Goal: Task Accomplishment & Management: Complete application form

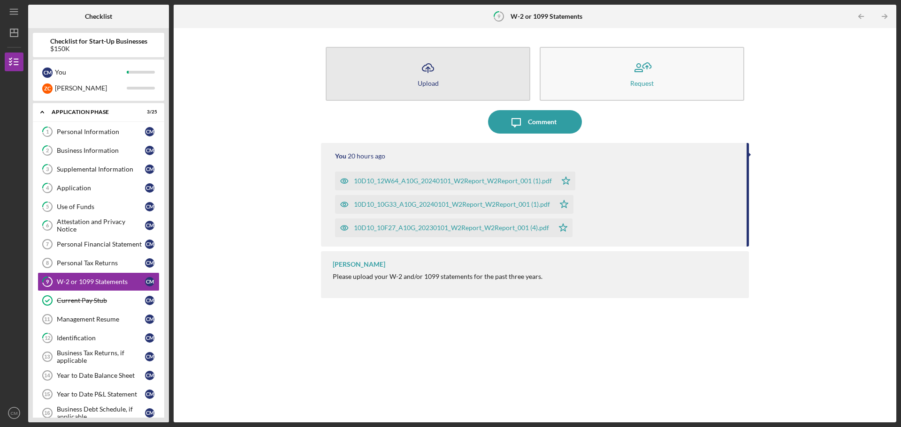
click at [432, 80] on div "Upload" at bounding box center [427, 83] width 21 height 7
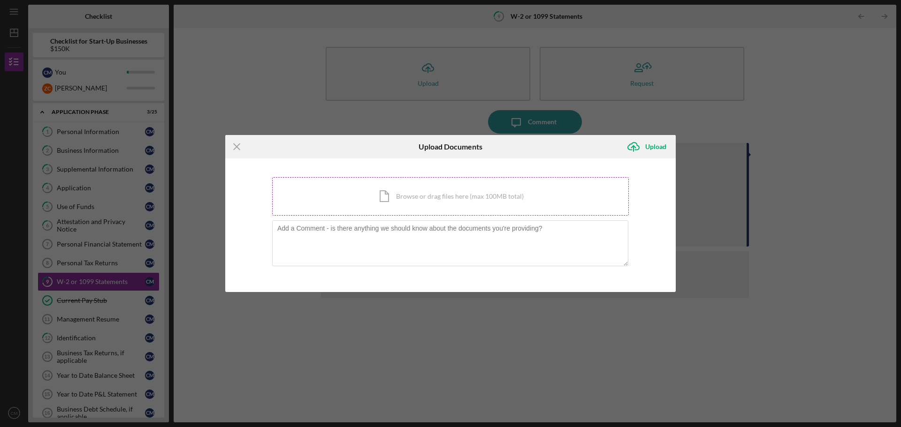
click at [406, 197] on div "Icon/Document Browse or drag files here (max 100MB total) Tap to choose files o…" at bounding box center [450, 196] width 356 height 38
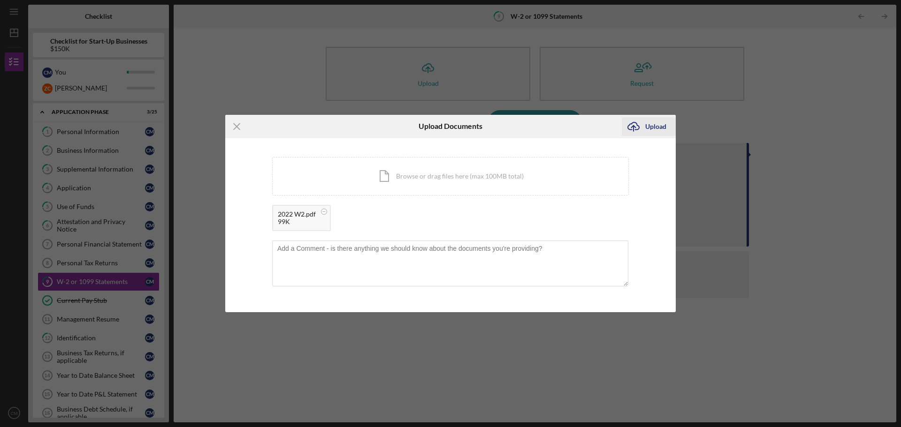
click at [646, 128] on div "Upload" at bounding box center [655, 126] width 21 height 19
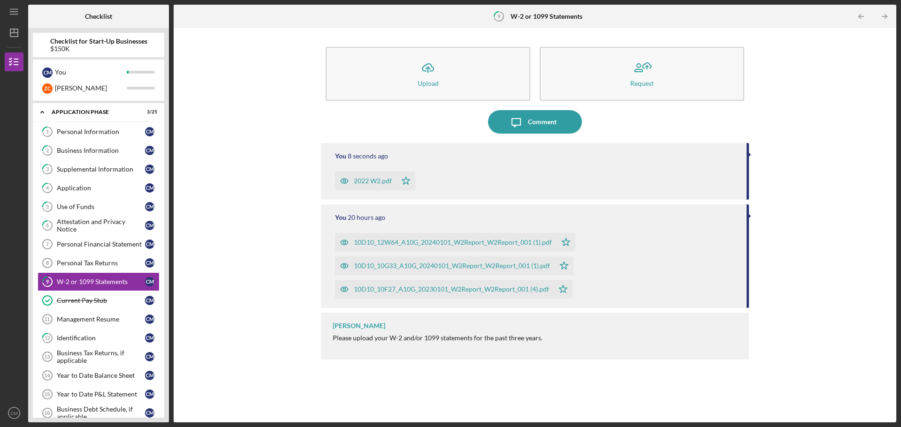
click at [879, 14] on icon "Icon/Table Pagination Arrow" at bounding box center [883, 16] width 21 height 21
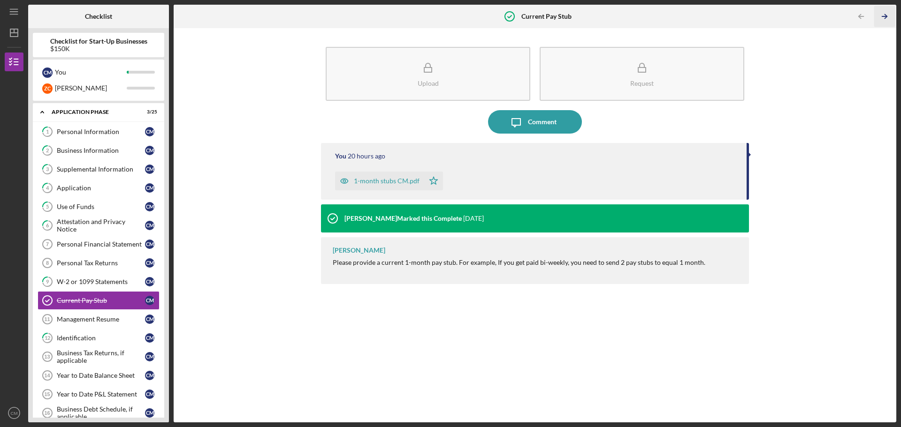
click at [879, 14] on icon "Icon/Table Pagination Arrow" at bounding box center [883, 16] width 21 height 21
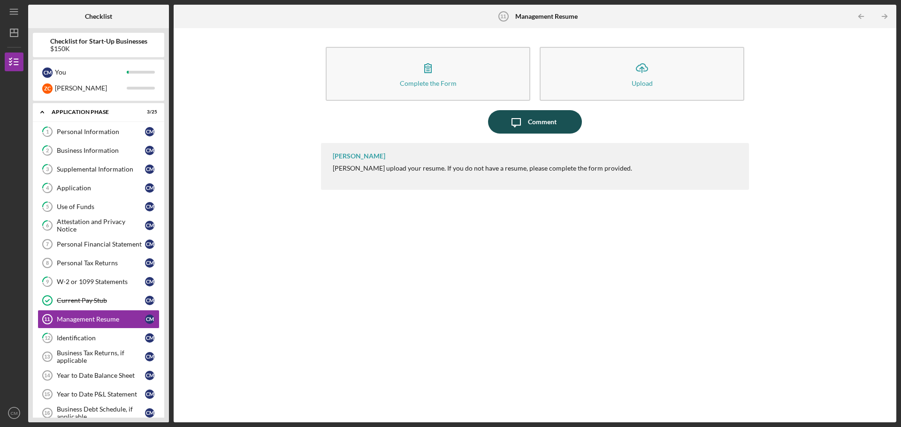
click at [538, 120] on div "Comment" at bounding box center [542, 121] width 29 height 23
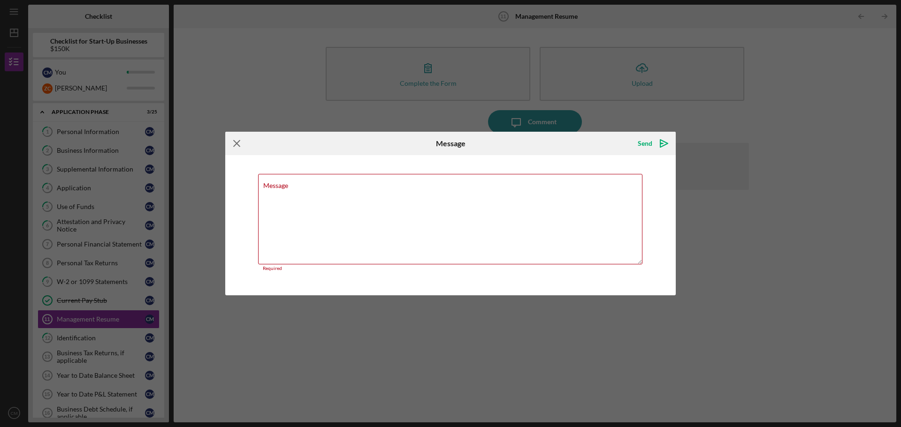
click at [233, 145] on icon "Icon/Menu Close" at bounding box center [236, 143] width 23 height 23
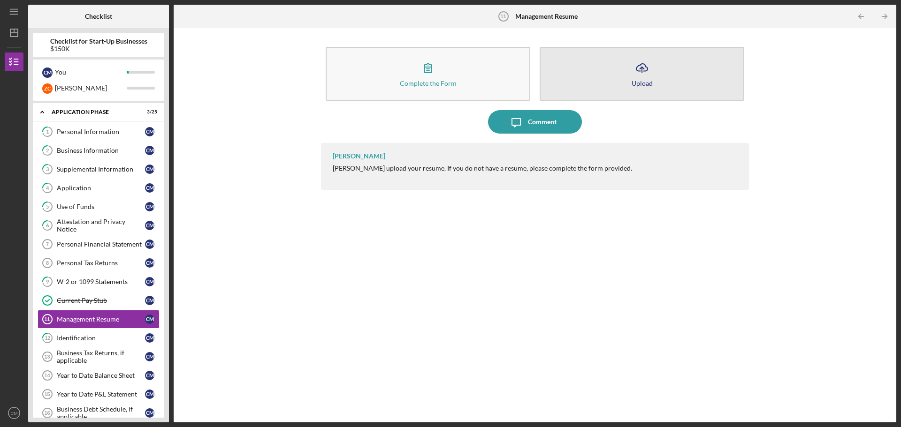
click at [632, 81] on div "Upload" at bounding box center [641, 83] width 21 height 7
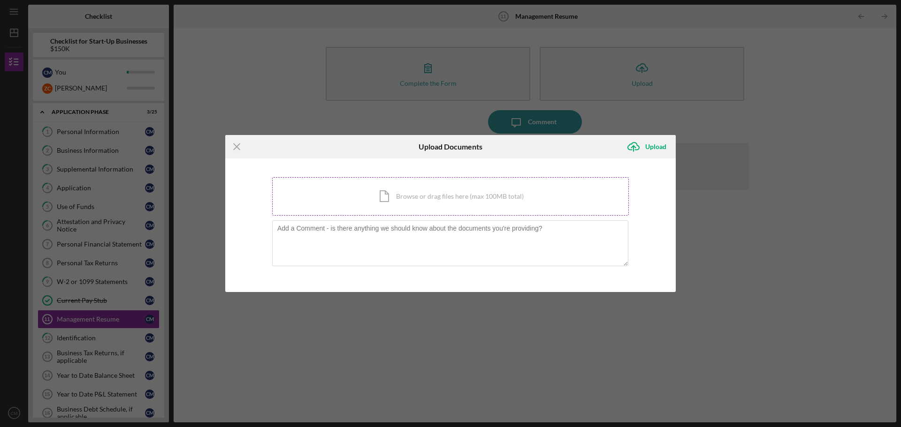
click at [401, 207] on div "Icon/Document Browse or drag files here (max 100MB total) Tap to choose files o…" at bounding box center [450, 196] width 356 height 38
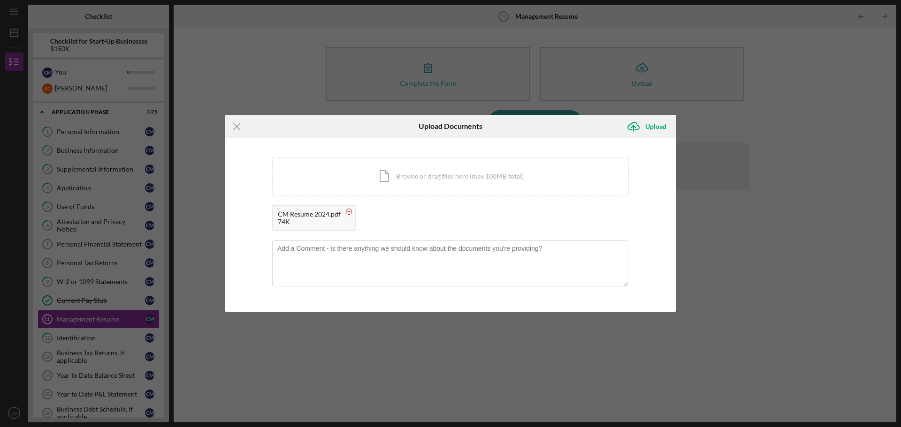
click at [349, 213] on circle at bounding box center [349, 212] width 6 height 6
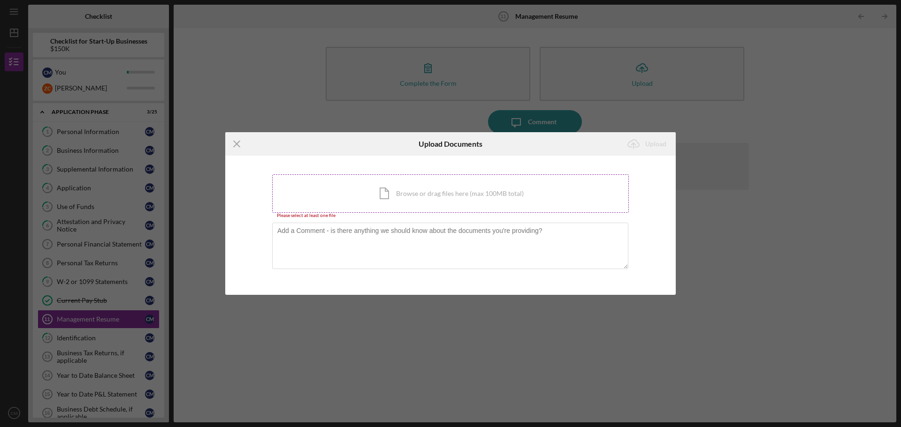
click at [375, 200] on div "Icon/Document Browse or drag files here (max 100MB total) Tap to choose files o…" at bounding box center [450, 193] width 356 height 38
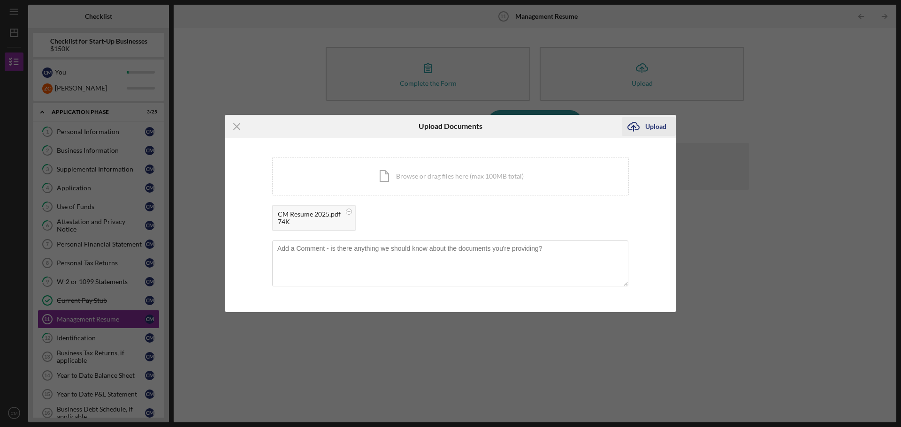
click at [653, 126] on div "Upload" at bounding box center [655, 126] width 21 height 19
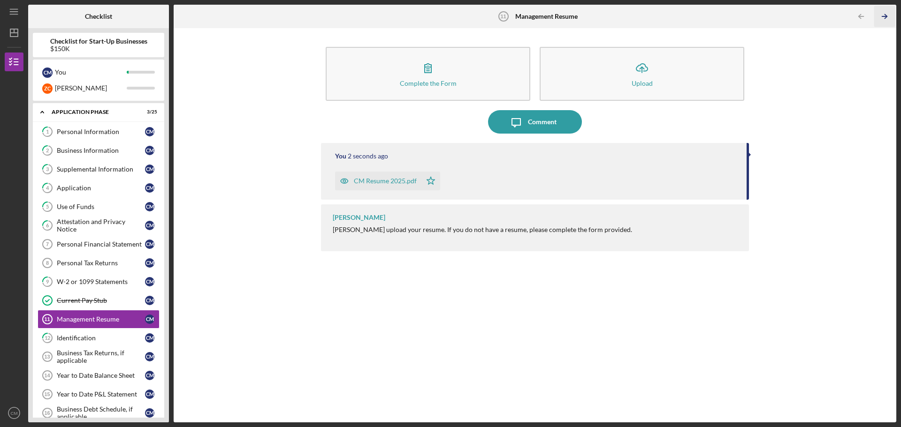
click at [884, 15] on icon "Icon/Table Pagination Arrow" at bounding box center [883, 16] width 21 height 21
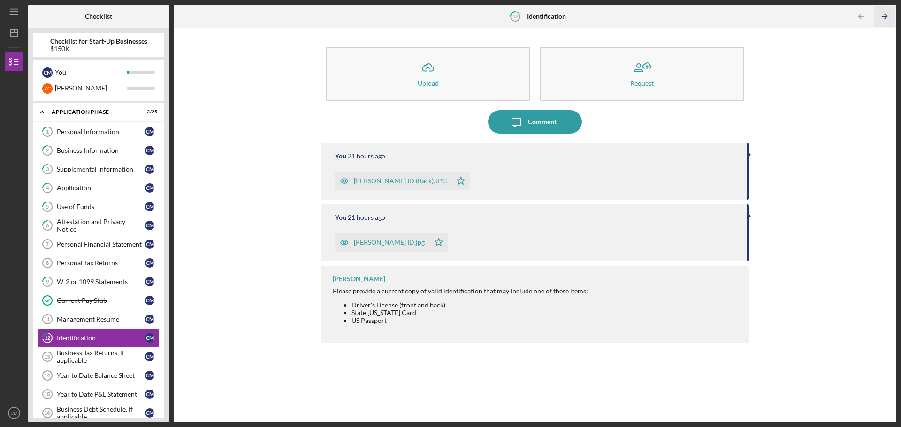
click at [884, 15] on icon "Icon/Table Pagination Arrow" at bounding box center [883, 16] width 21 height 21
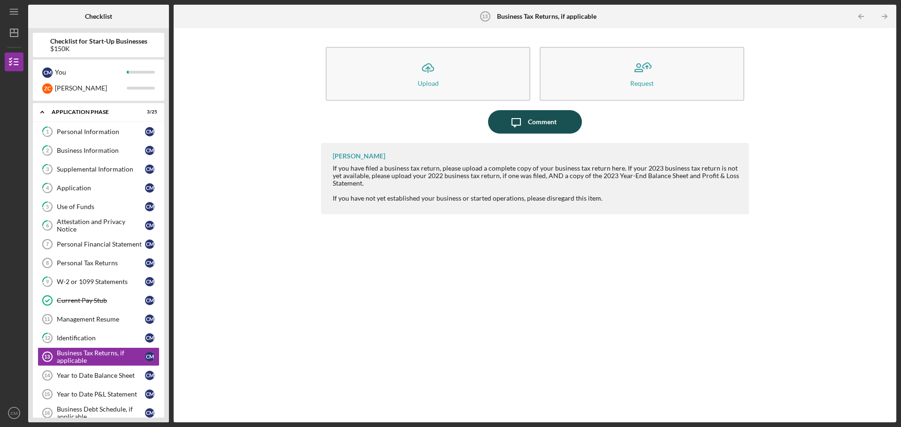
click at [524, 123] on icon "Icon/Message" at bounding box center [515, 121] width 23 height 23
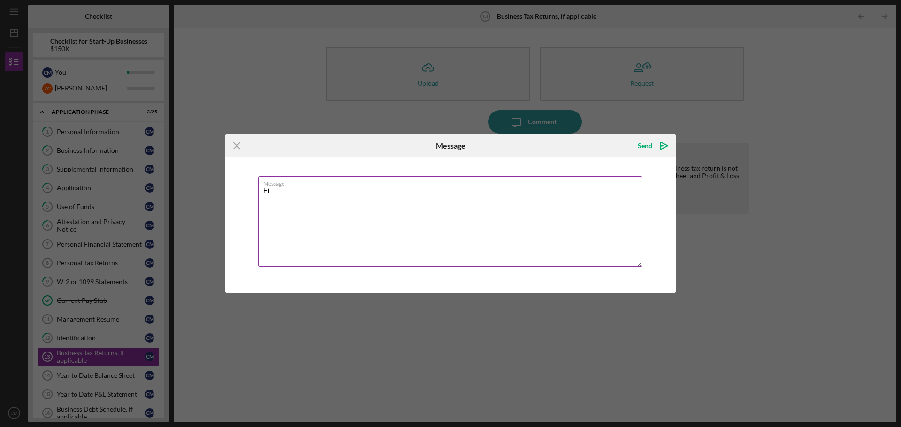
type textarea "H"
click at [236, 144] on icon "Icon/Menu Close" at bounding box center [236, 145] width 23 height 23
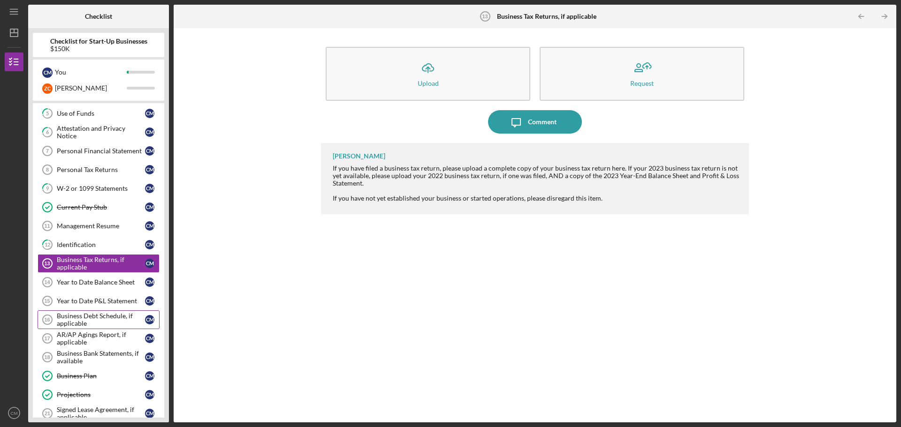
scroll to position [94, 0]
click at [889, 15] on icon "Icon/Table Pagination Arrow" at bounding box center [883, 16] width 21 height 21
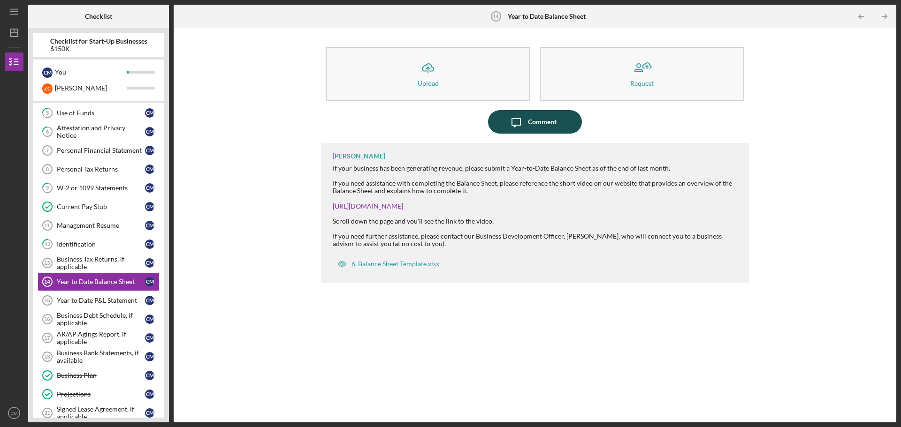
click at [535, 127] on div "Comment" at bounding box center [542, 121] width 29 height 23
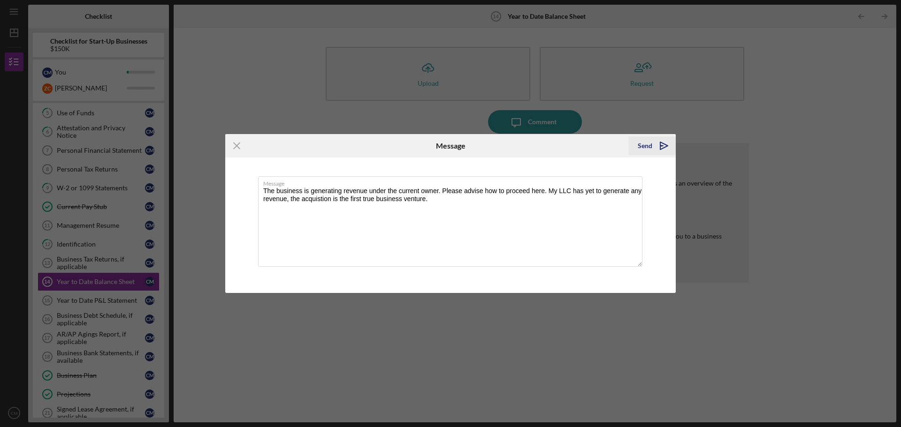
type textarea "The business is generating revenue under the current owner. Please advise how t…"
click at [661, 149] on icon "Icon/icon-invite-send" at bounding box center [663, 145] width 23 height 23
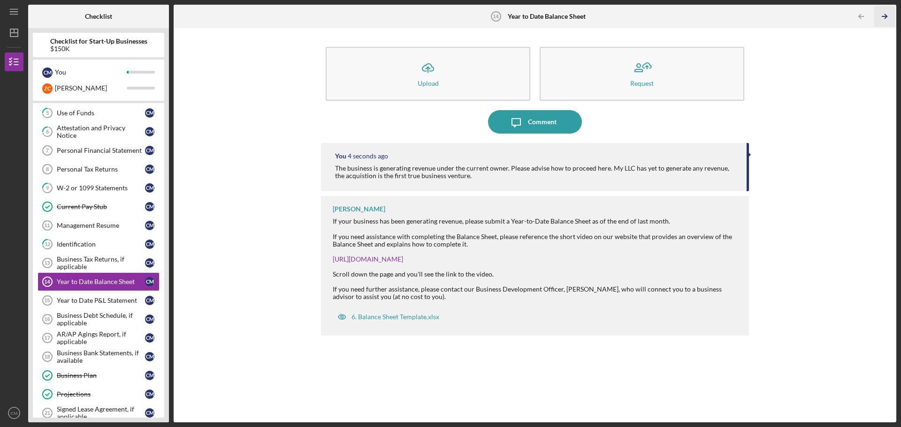
click at [885, 13] on icon "Icon/Table Pagination Arrow" at bounding box center [883, 16] width 21 height 21
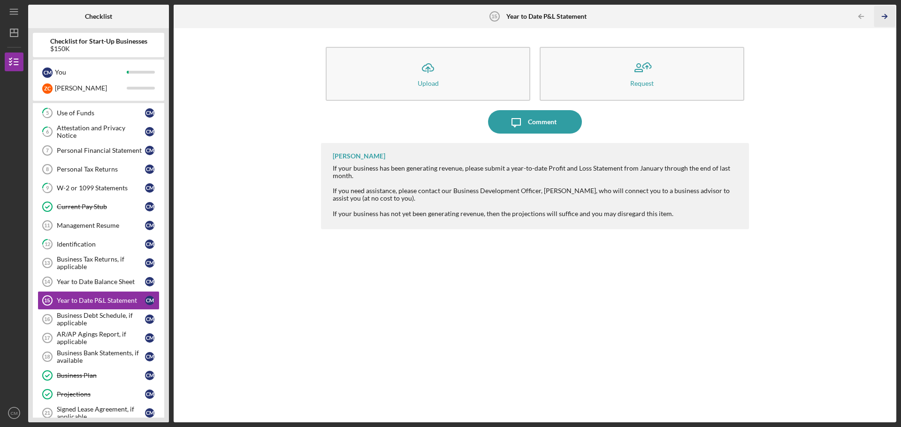
click at [885, 13] on icon "Icon/Table Pagination Arrow" at bounding box center [883, 16] width 21 height 21
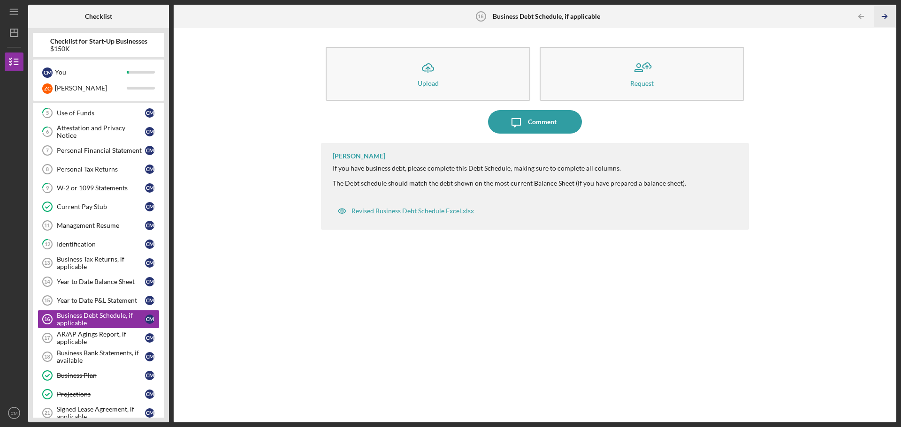
click at [885, 13] on icon "Icon/Table Pagination Arrow" at bounding box center [883, 16] width 21 height 21
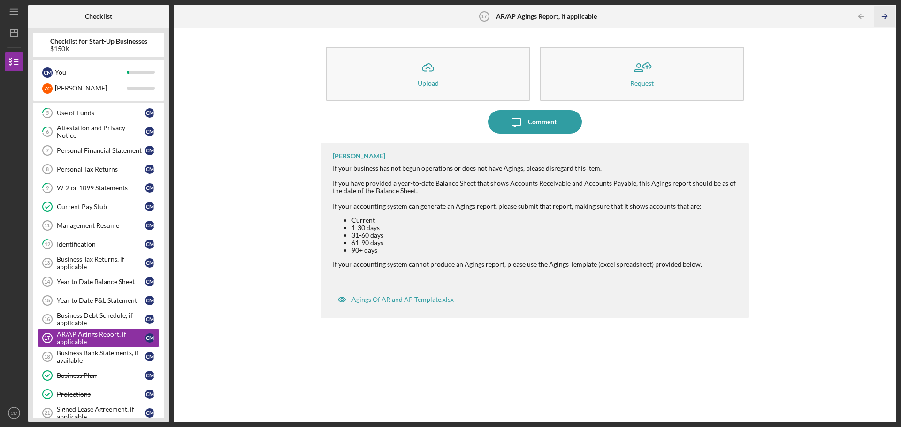
click at [885, 13] on icon "Icon/Table Pagination Arrow" at bounding box center [883, 16] width 21 height 21
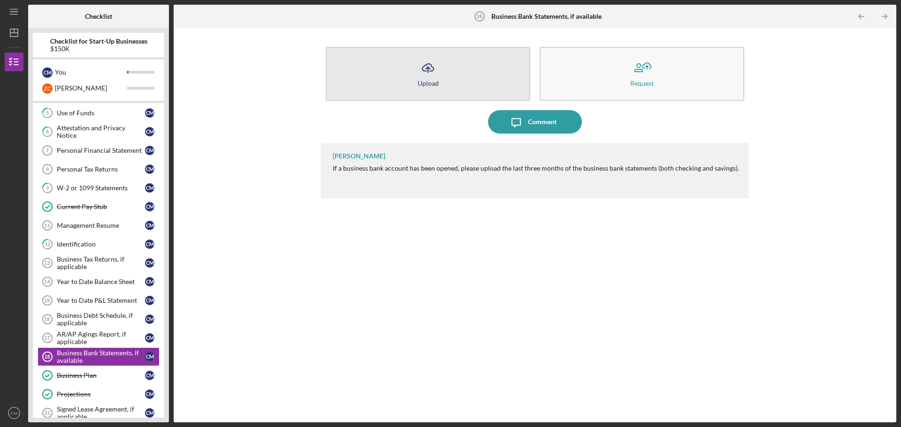
click at [474, 74] on button "Icon/Upload Upload" at bounding box center [428, 74] width 204 height 54
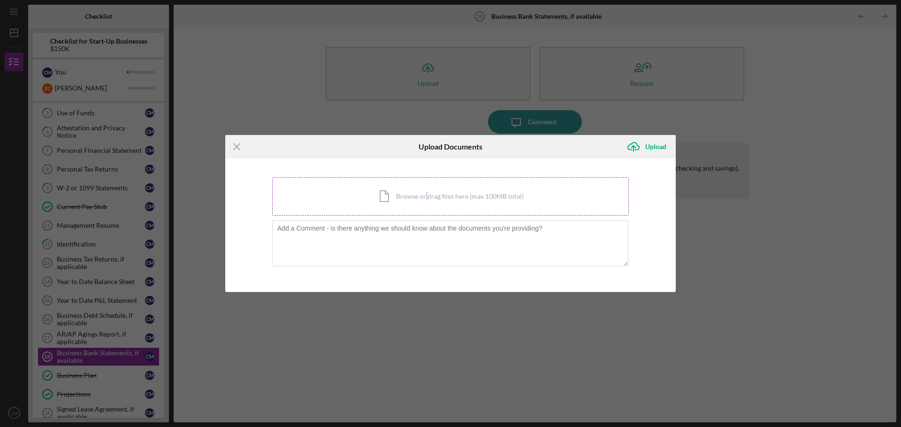
click at [425, 187] on div "Icon/Document Browse or drag files here (max 100MB total) Tap to choose files o…" at bounding box center [450, 196] width 356 height 38
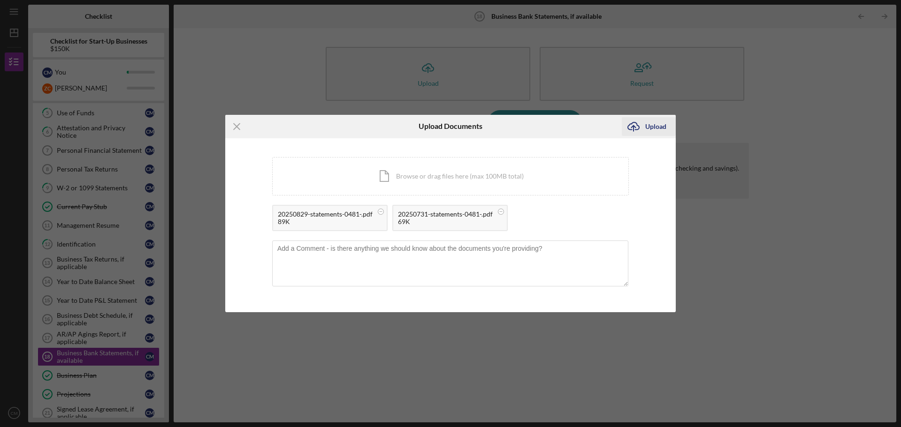
click at [653, 128] on div "Upload" at bounding box center [655, 126] width 21 height 19
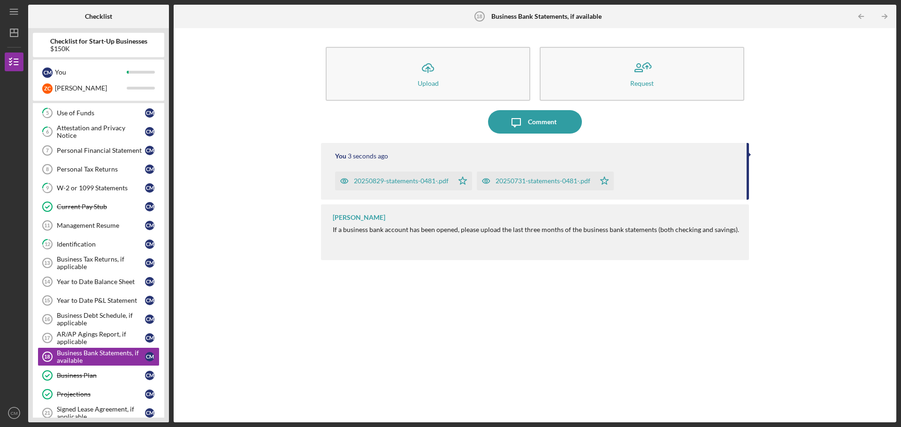
click at [883, 16] on line "button" at bounding box center [884, 16] width 5 height 0
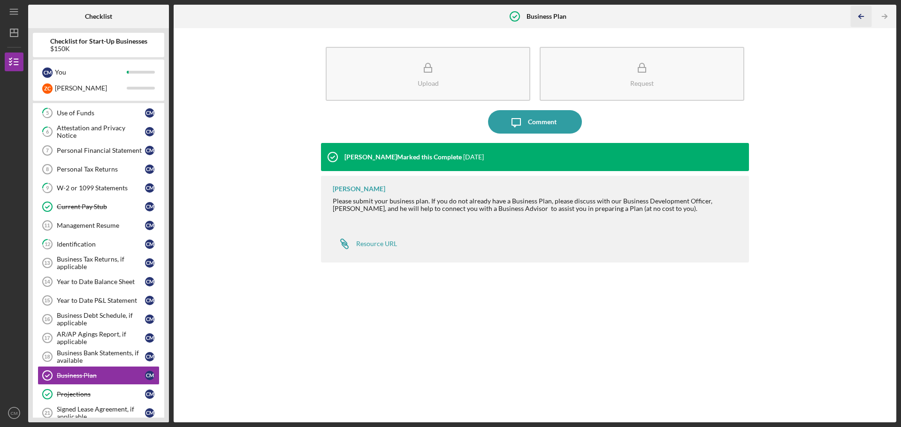
click at [862, 17] on icon "Icon/Table Pagination Arrow" at bounding box center [860, 16] width 21 height 21
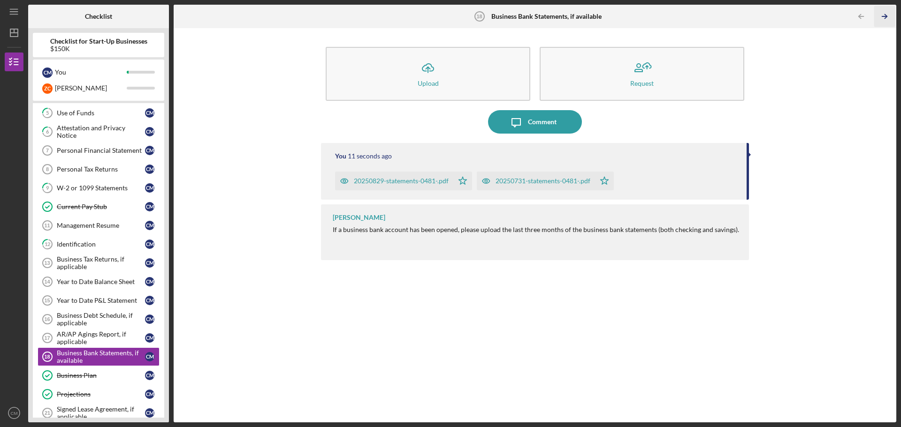
click at [881, 16] on icon "Icon/Table Pagination Arrow" at bounding box center [883, 16] width 21 height 21
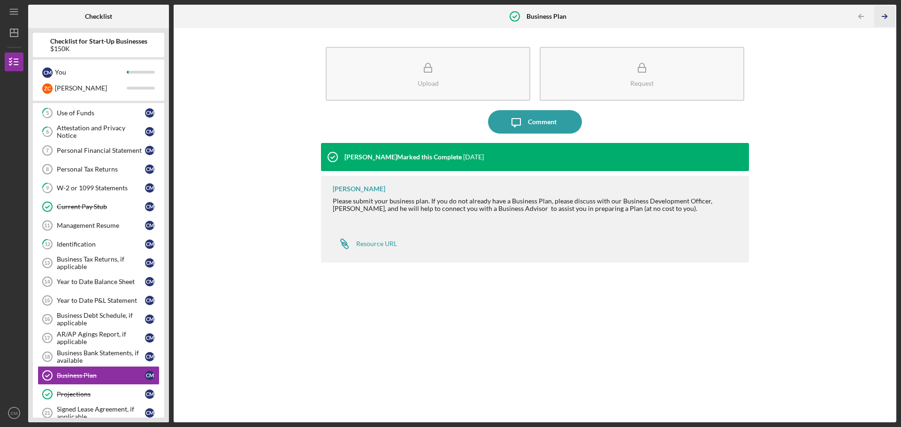
click at [882, 19] on icon "Icon/Table Pagination Arrow" at bounding box center [883, 16] width 21 height 21
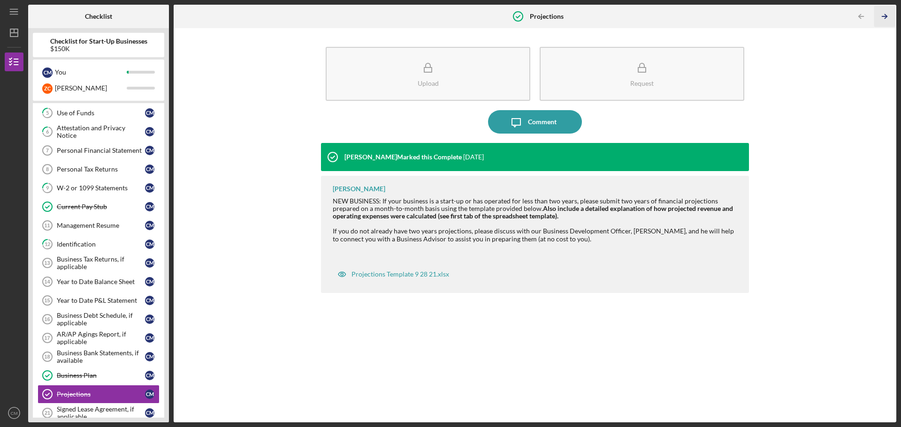
click at [882, 19] on icon "Icon/Table Pagination Arrow" at bounding box center [883, 16] width 21 height 21
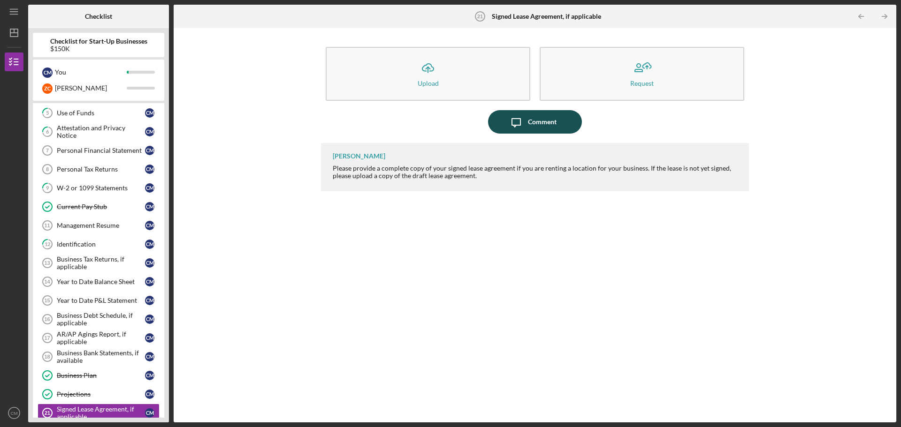
click at [523, 119] on icon "Icon/Message" at bounding box center [515, 121] width 23 height 23
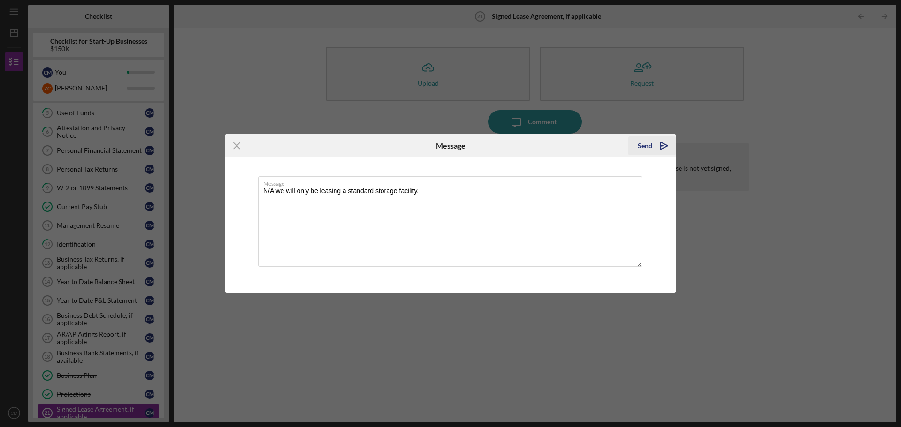
type textarea "N/A we will only be leasing a standard storage facility."
click at [661, 146] on polygon "submit" at bounding box center [661, 145] width 3 height 1
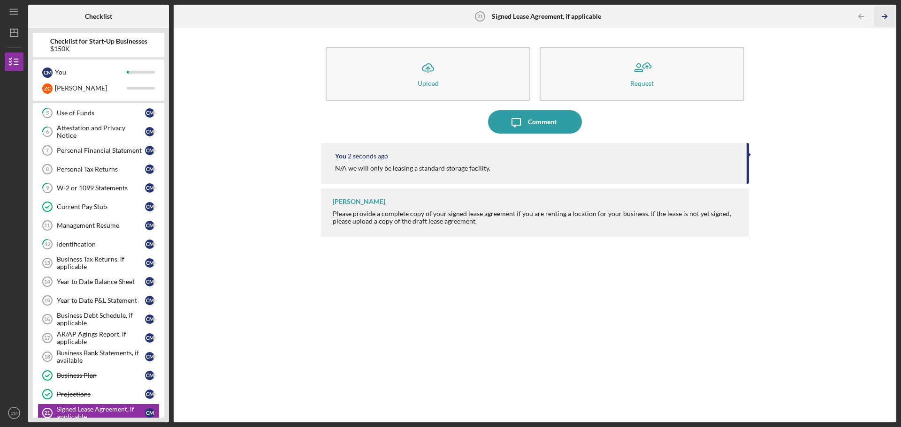
click at [884, 19] on icon "Icon/Table Pagination Arrow" at bounding box center [883, 16] width 21 height 21
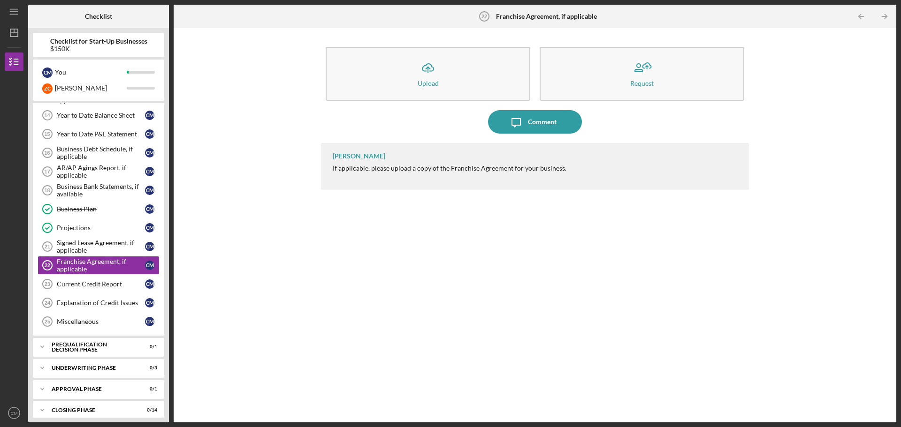
scroll to position [265, 0]
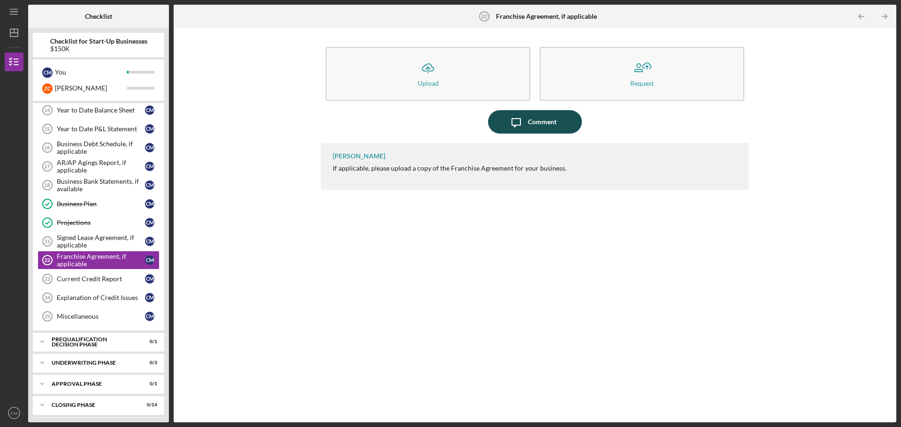
click at [553, 121] on div "Comment" at bounding box center [542, 121] width 29 height 23
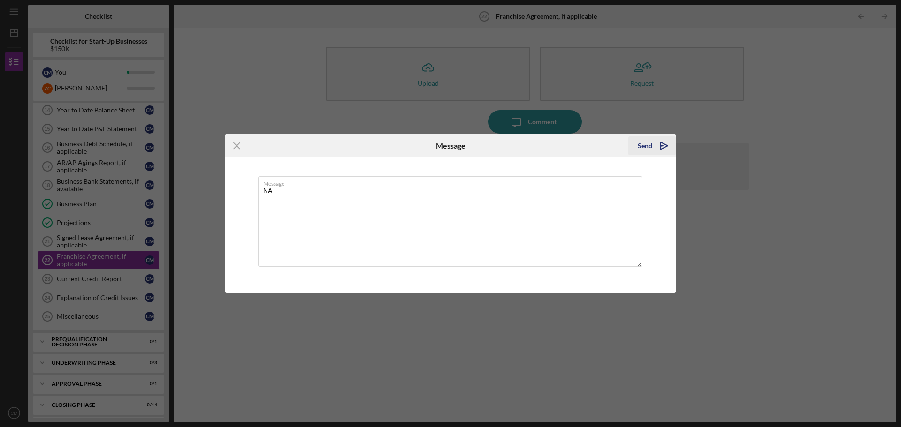
type textarea "NA"
click at [660, 146] on polygon "submit" at bounding box center [661, 145] width 3 height 1
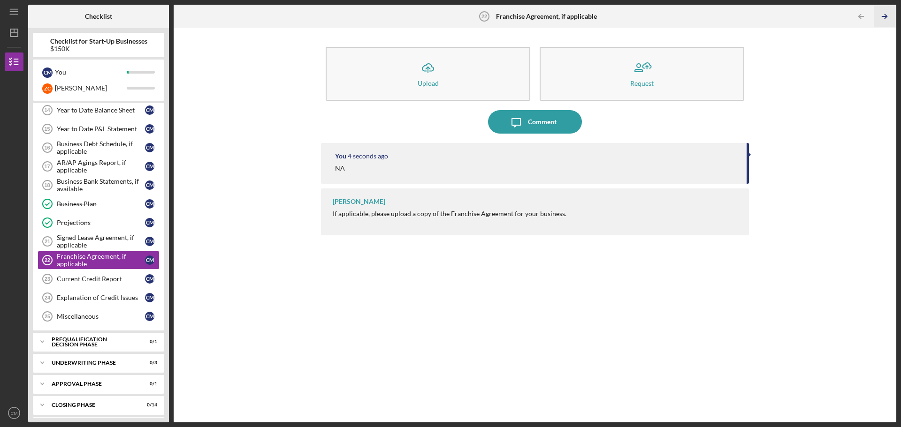
click at [877, 18] on icon "Icon/Table Pagination Arrow" at bounding box center [883, 16] width 21 height 21
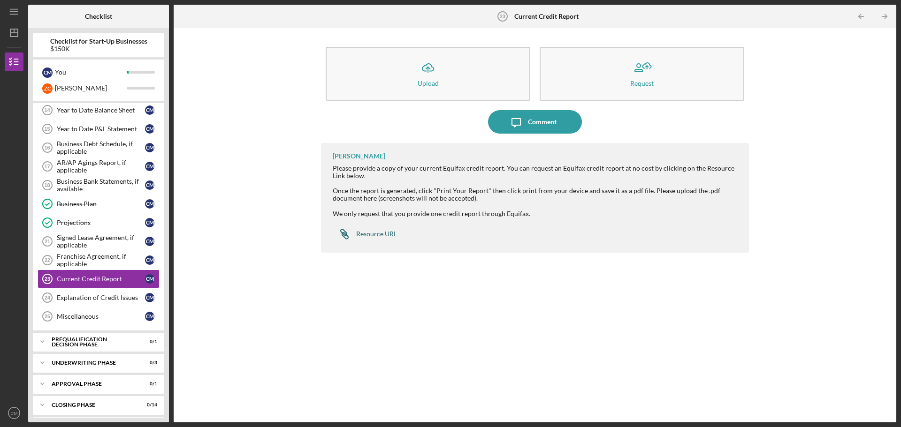
click at [374, 235] on div "Resource URL" at bounding box center [376, 234] width 41 height 8
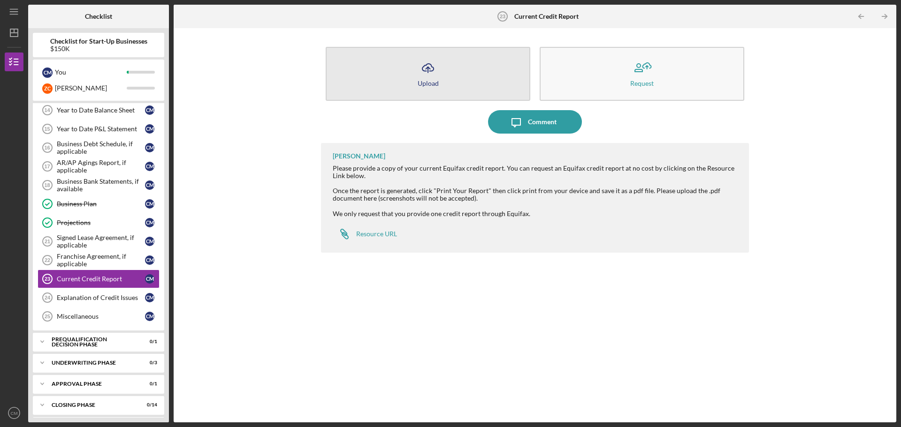
click at [448, 76] on button "Icon/Upload Upload" at bounding box center [428, 74] width 204 height 54
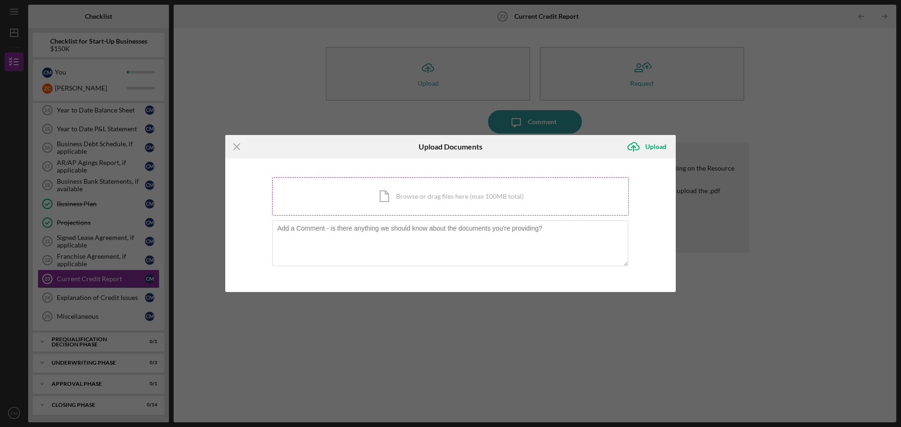
click at [389, 203] on div "Icon/Document Browse or drag files here (max 100MB total) Tap to choose files o…" at bounding box center [450, 196] width 356 height 38
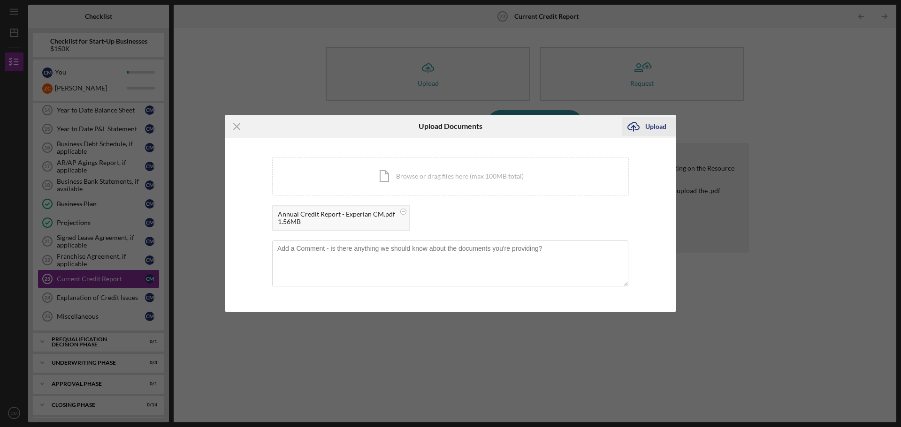
click at [653, 123] on div "Upload" at bounding box center [655, 126] width 21 height 19
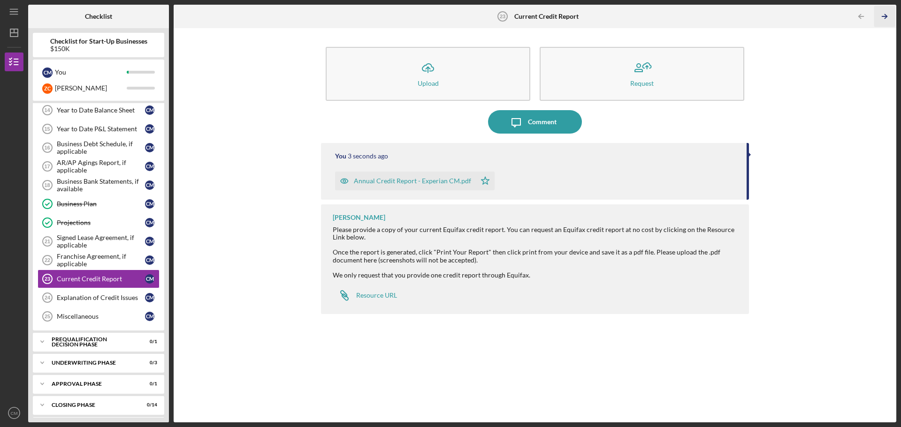
click at [880, 17] on icon "Icon/Table Pagination Arrow" at bounding box center [883, 16] width 21 height 21
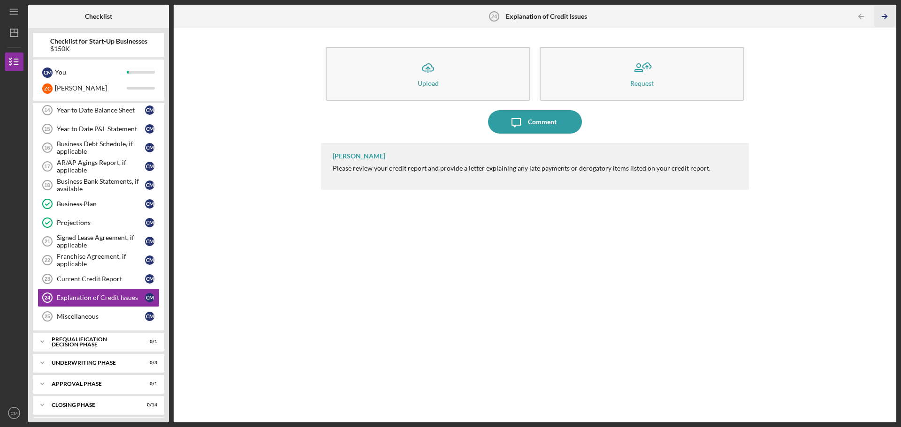
click at [882, 16] on line "button" at bounding box center [884, 16] width 5 height 0
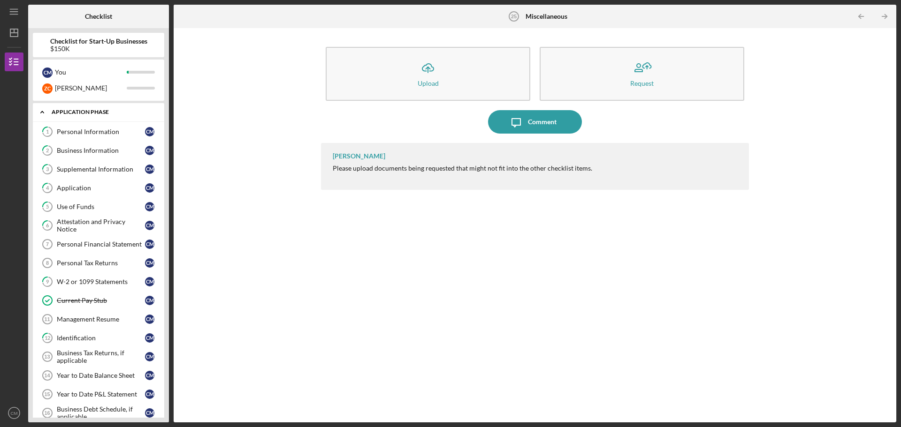
click at [44, 113] on icon "Icon/Expander" at bounding box center [42, 112] width 19 height 19
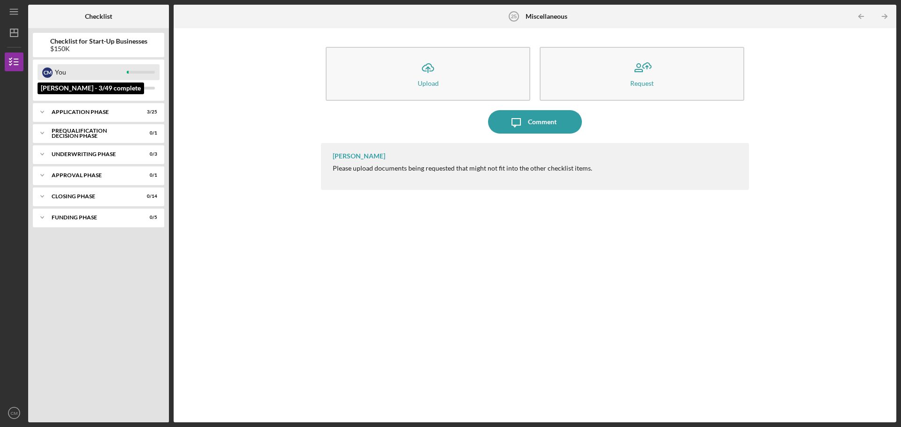
click at [50, 72] on div "C M" at bounding box center [47, 73] width 10 height 10
click at [11, 35] on polygon "button" at bounding box center [14, 33] width 8 height 8
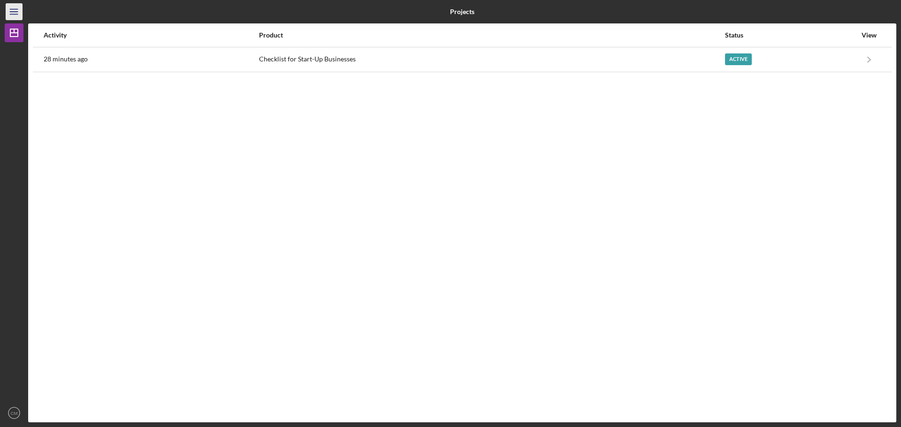
click at [11, 18] on icon "Icon/Menu" at bounding box center [14, 11] width 21 height 21
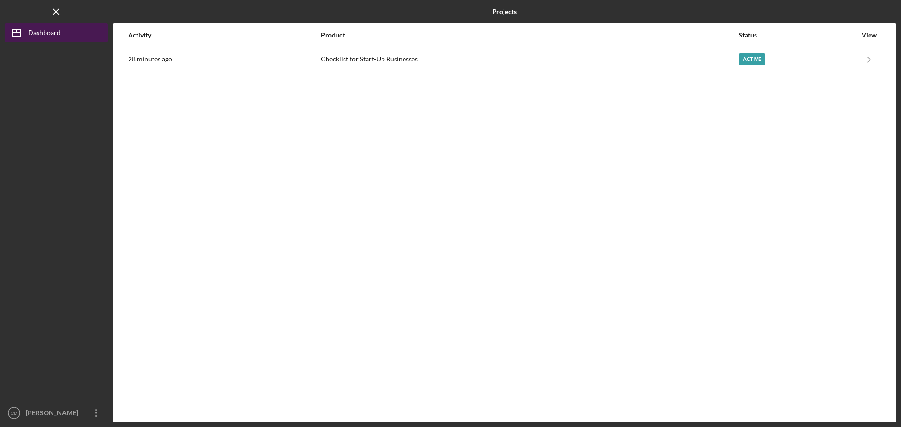
click at [16, 29] on line "button" at bounding box center [16, 31] width 0 height 4
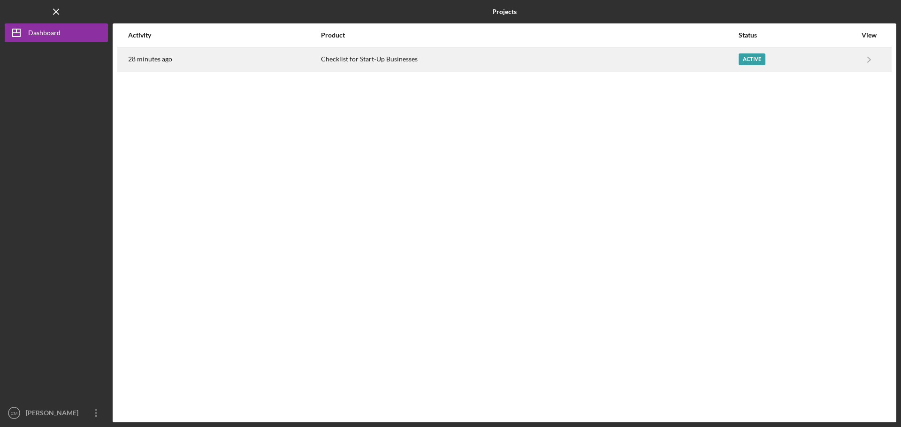
click at [740, 59] on div "Active" at bounding box center [751, 59] width 27 height 12
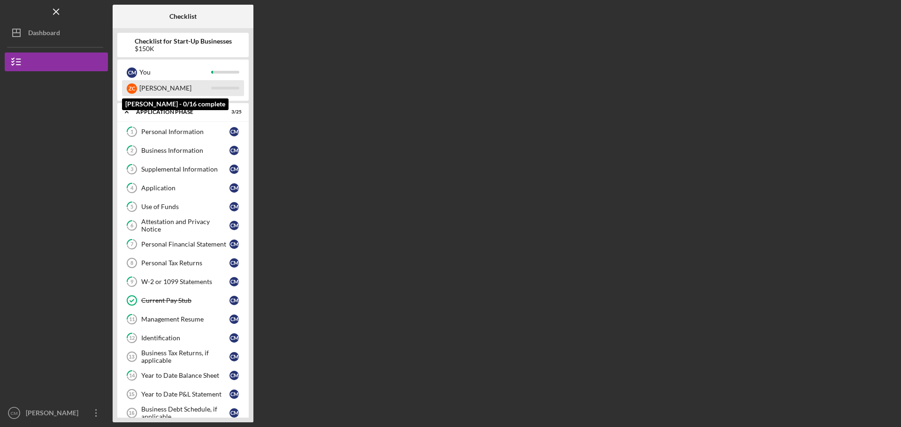
click at [140, 90] on div "[PERSON_NAME]" at bounding box center [175, 88] width 72 height 16
click at [132, 88] on div "Z C" at bounding box center [132, 88] width 10 height 10
